Goal: Task Accomplishment & Management: Use online tool/utility

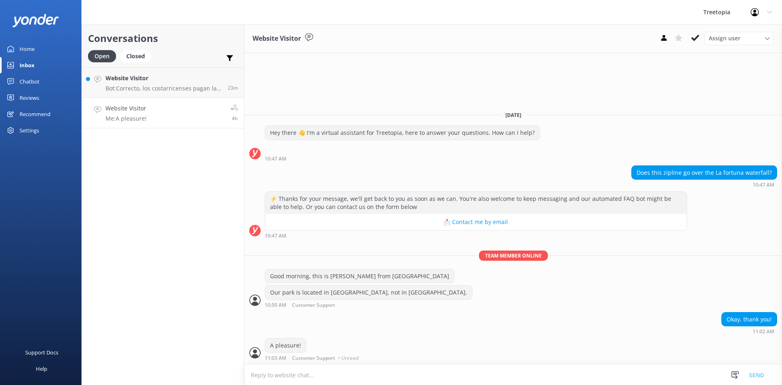
click at [42, 83] on link "Chatbot" at bounding box center [41, 81] width 82 height 16
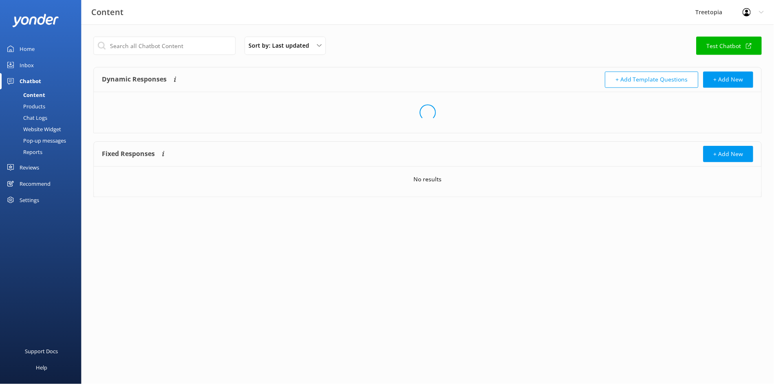
click at [31, 119] on div "Chat Logs" at bounding box center [26, 117] width 42 height 11
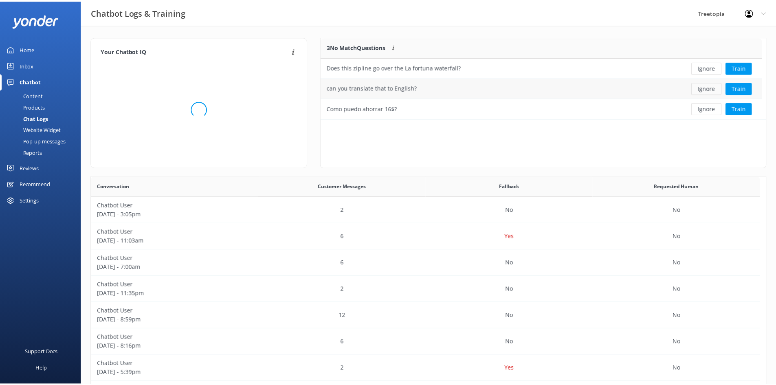
scroll to position [76, 439]
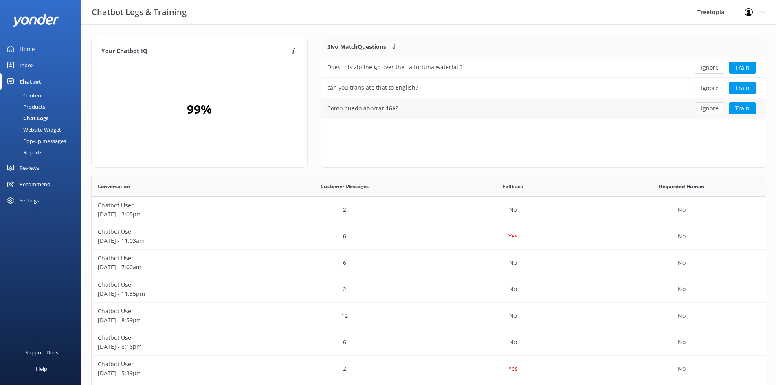
click at [705, 109] on button "Ignore" at bounding box center [710, 108] width 31 height 12
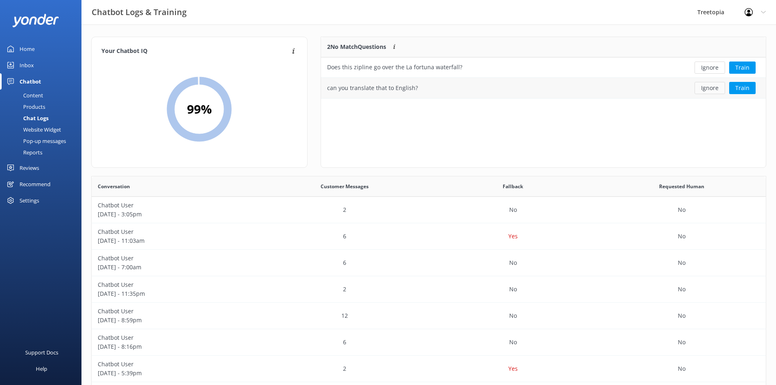
scroll to position [55, 439]
click at [705, 87] on button "Ignore" at bounding box center [710, 88] width 31 height 12
click at [710, 69] on button "Ignore" at bounding box center [710, 68] width 31 height 12
